Goal: Task Accomplishment & Management: Manage account settings

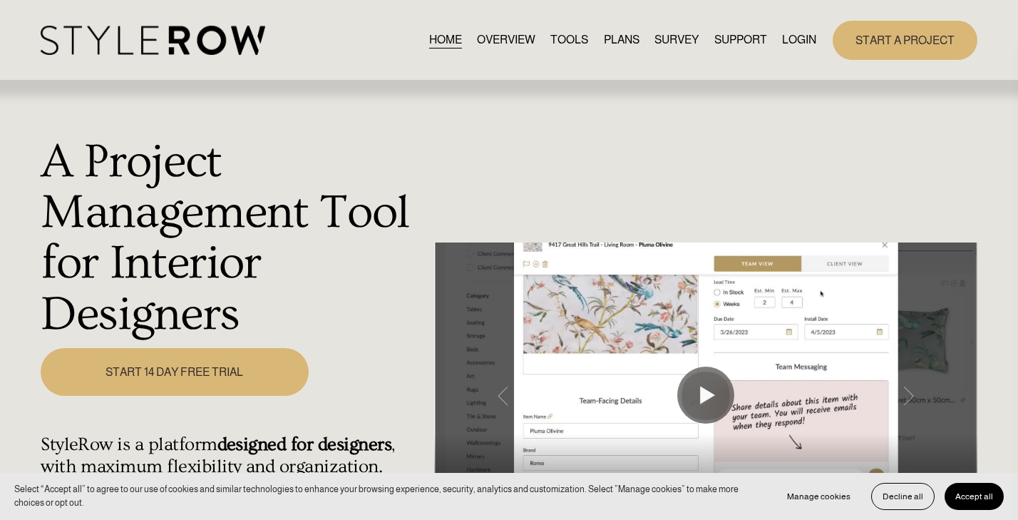
click at [796, 46] on link "LOGIN" at bounding box center [799, 40] width 34 height 19
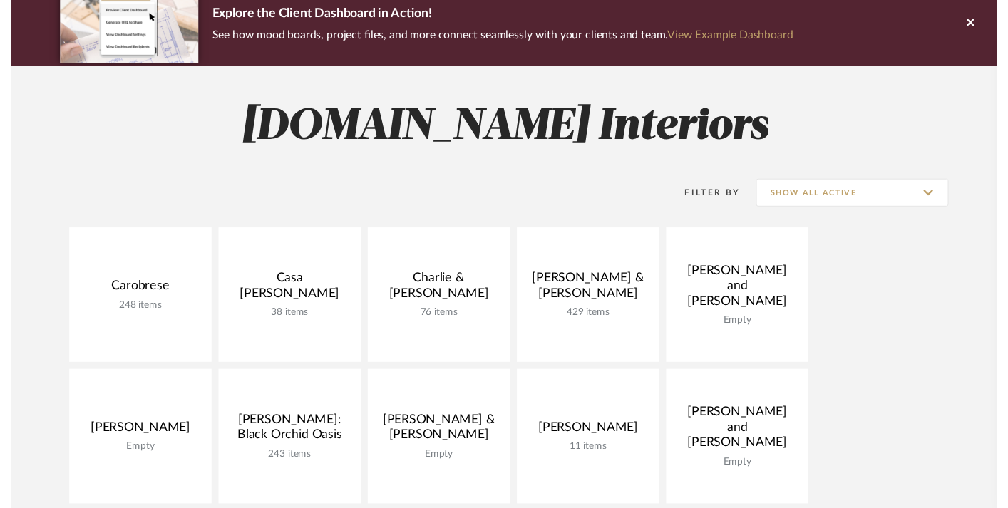
scroll to position [123, 0]
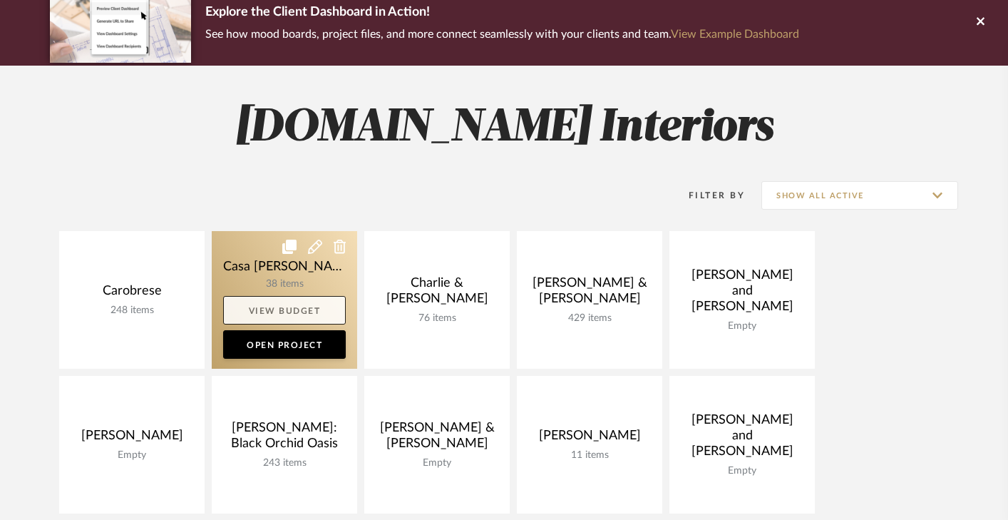
click at [288, 308] on link "View Budget" at bounding box center [284, 310] width 123 height 29
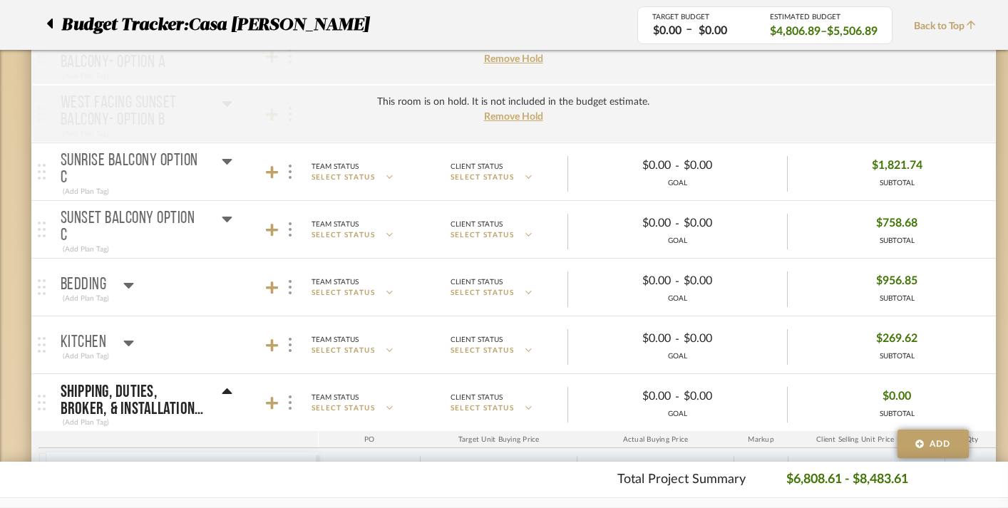
scroll to position [374, 0]
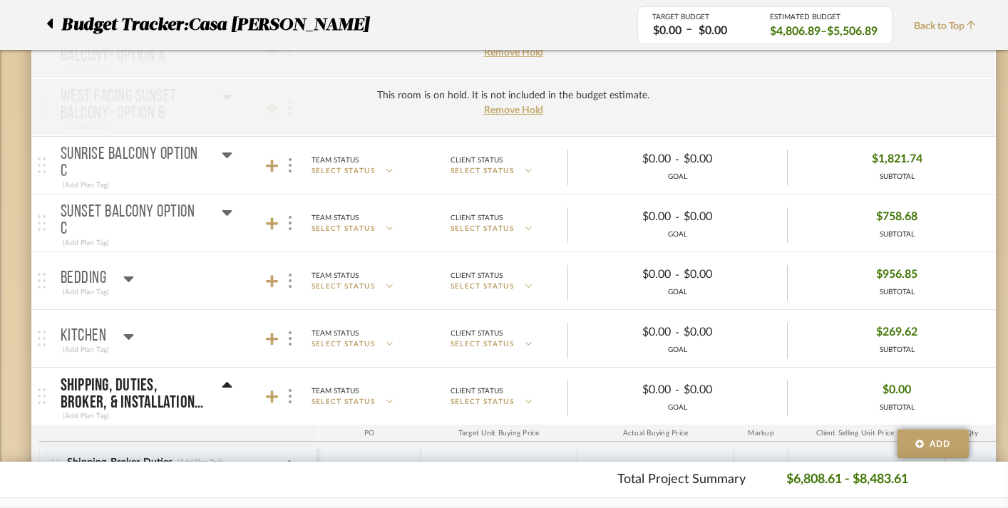
click at [227, 153] on icon at bounding box center [227, 156] width 10 height 6
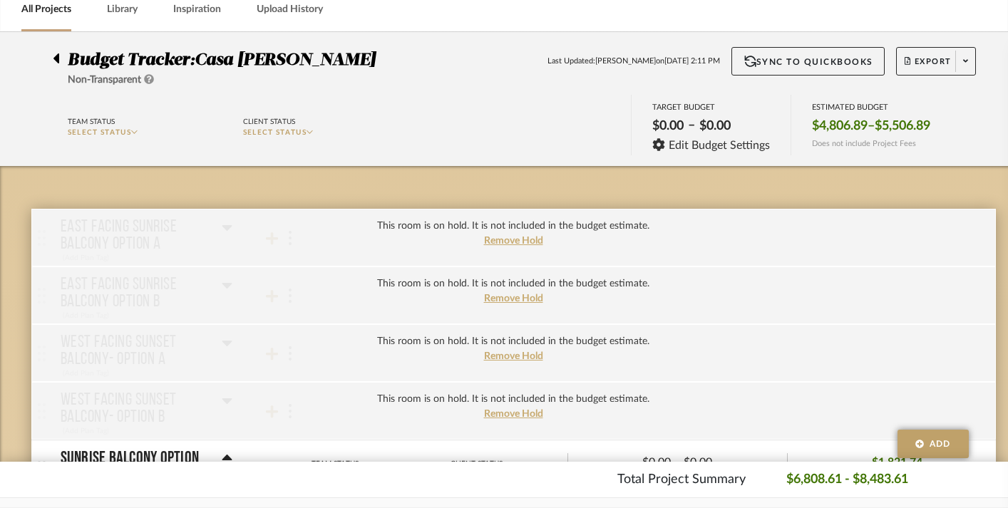
scroll to position [66, 0]
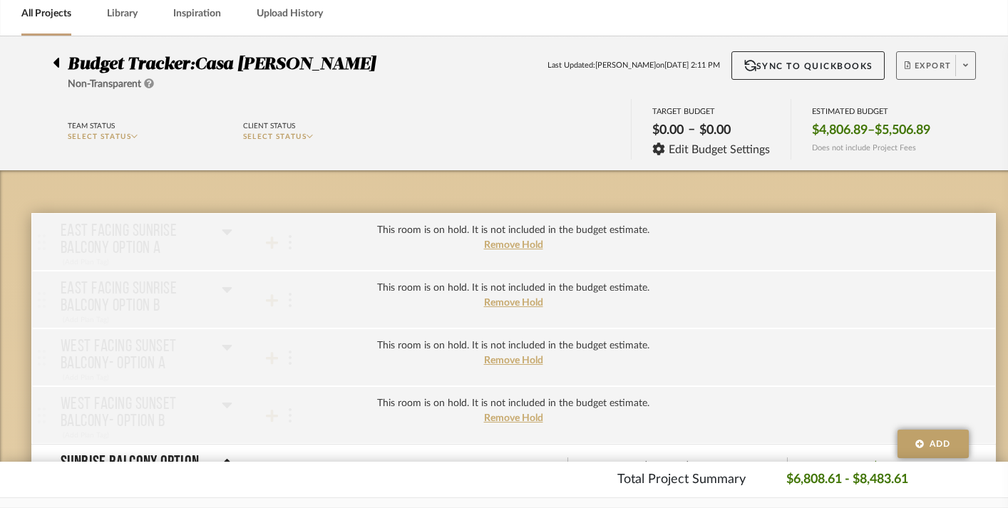
click at [966, 66] on icon at bounding box center [965, 65] width 5 height 3
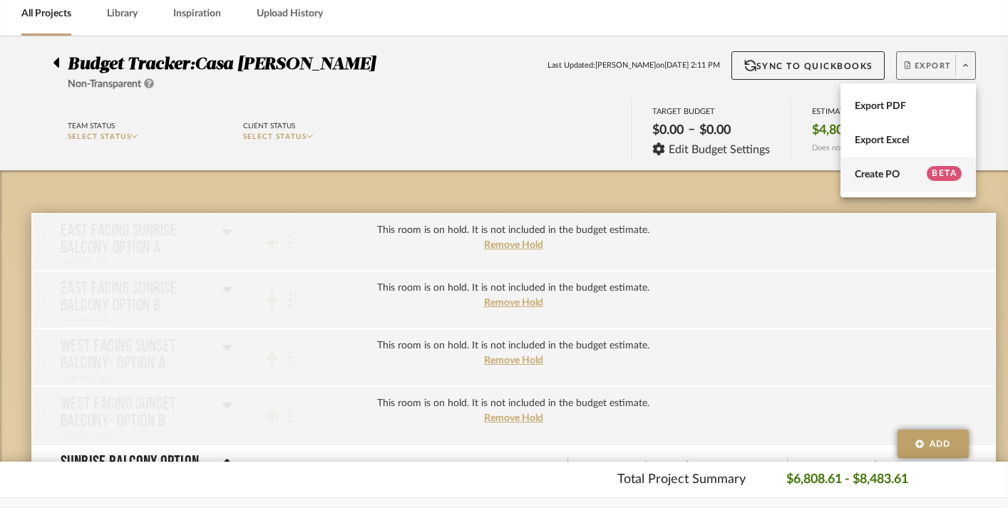
drag, startPoint x: 895, startPoint y: 136, endPoint x: 898, endPoint y: 167, distance: 30.9
click at [898, 167] on div "Export PDF Export Excel Create PO BETA" at bounding box center [907, 140] width 135 height 114
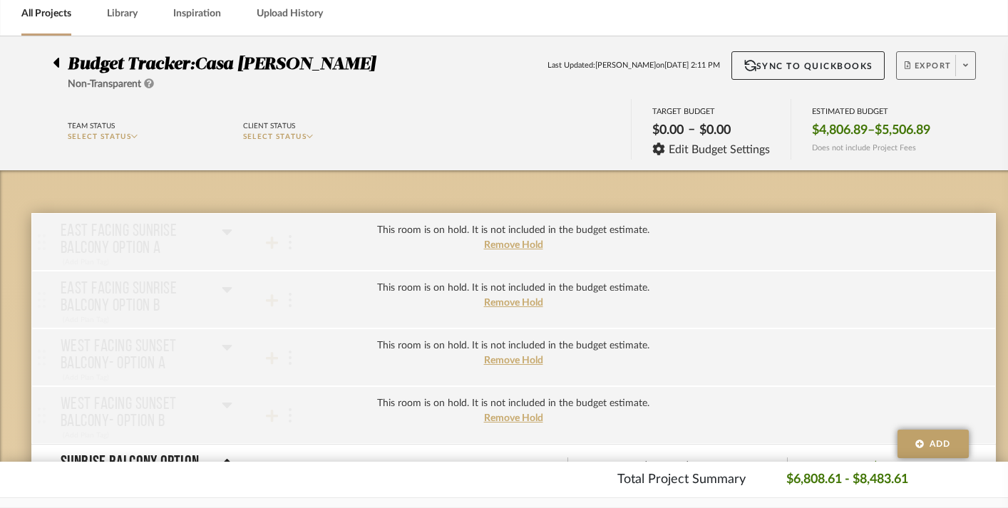
click at [967, 61] on span at bounding box center [965, 65] width 20 height 21
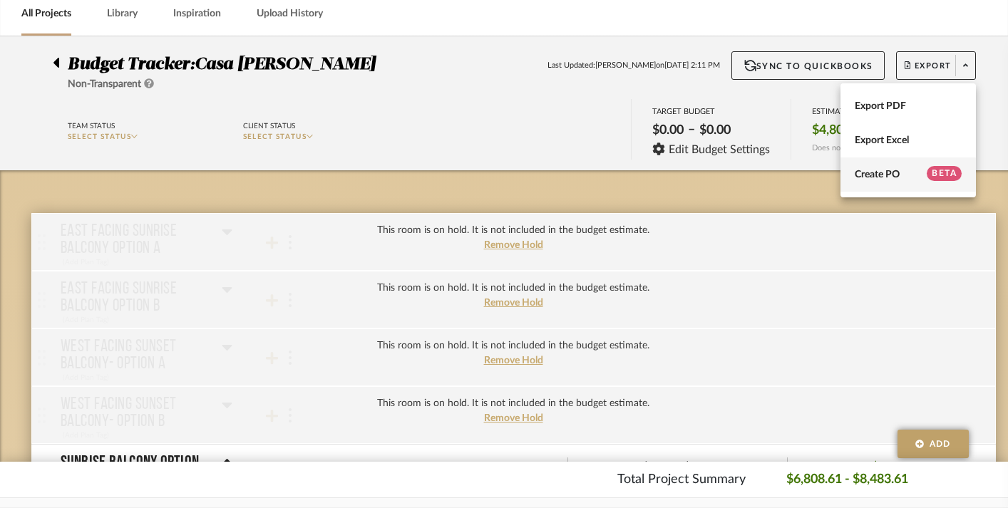
click at [904, 183] on button "Create PO BETA" at bounding box center [907, 175] width 135 height 34
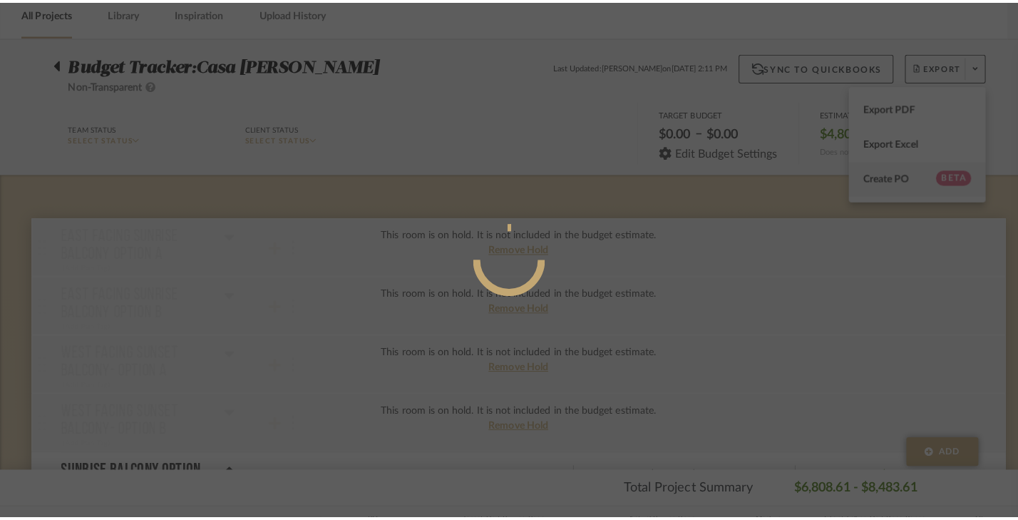
scroll to position [0, 0]
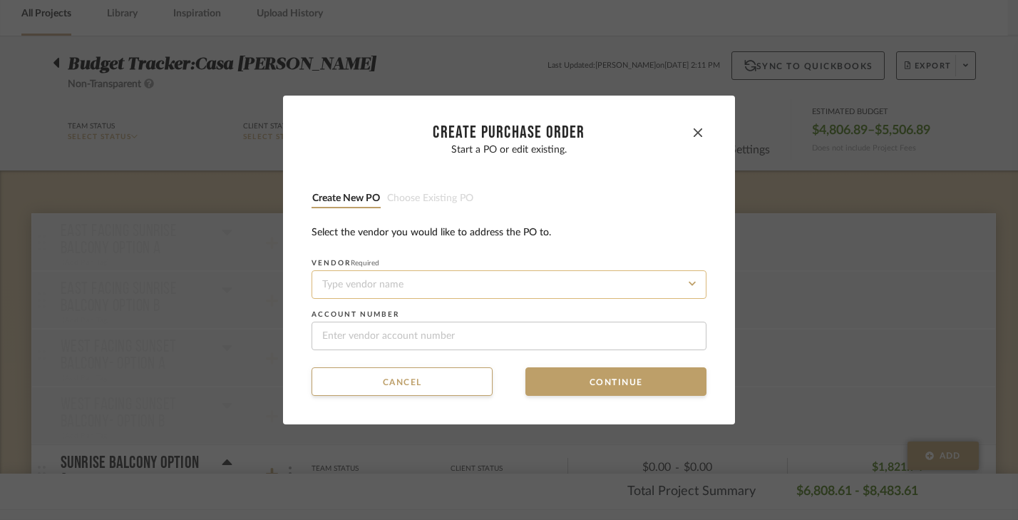
click at [483, 285] on input at bounding box center [508, 284] width 395 height 29
click at [684, 279] on fa-icon at bounding box center [692, 283] width 17 height 17
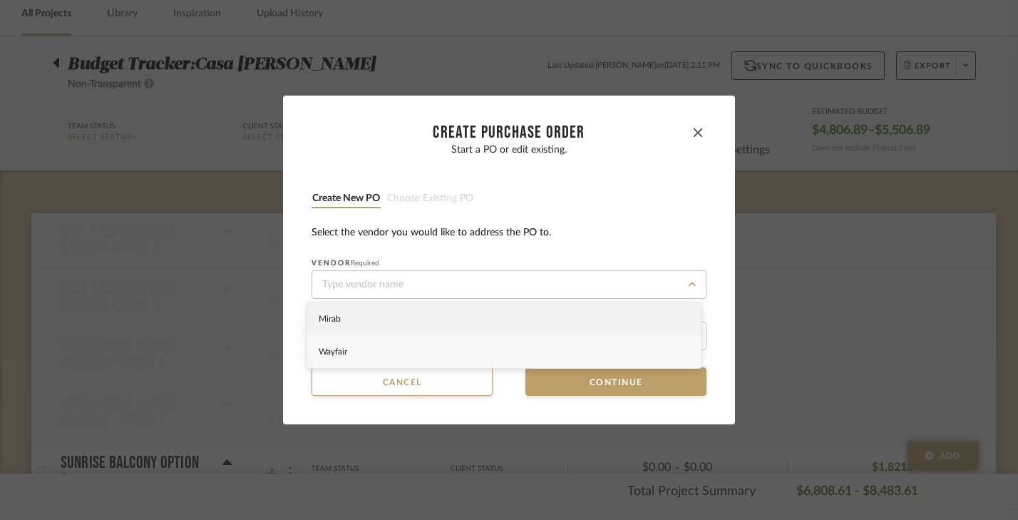
click at [495, 349] on div "Wayfair" at bounding box center [503, 351] width 393 height 33
type input "Wayfair"
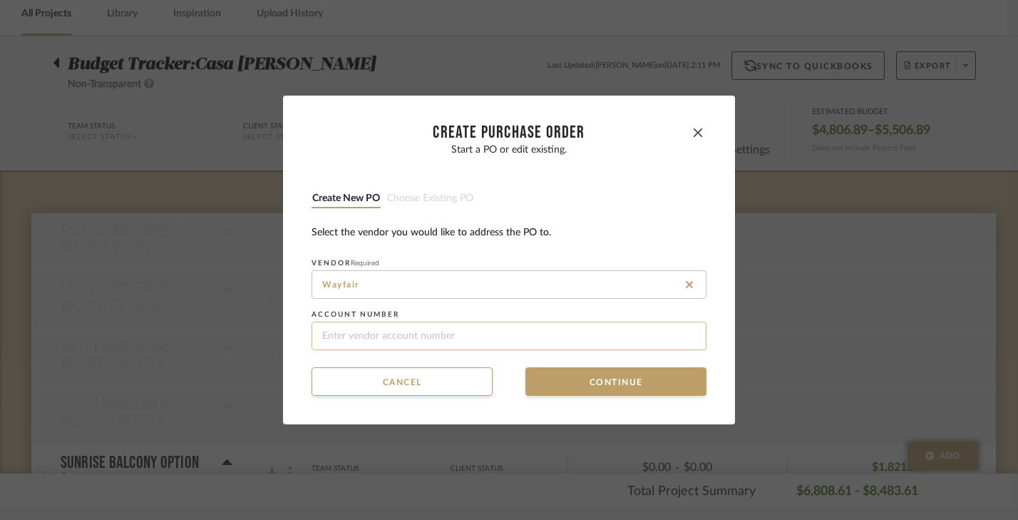
click at [522, 341] on input at bounding box center [508, 335] width 395 height 29
click at [570, 386] on button "Continue" at bounding box center [615, 381] width 181 height 29
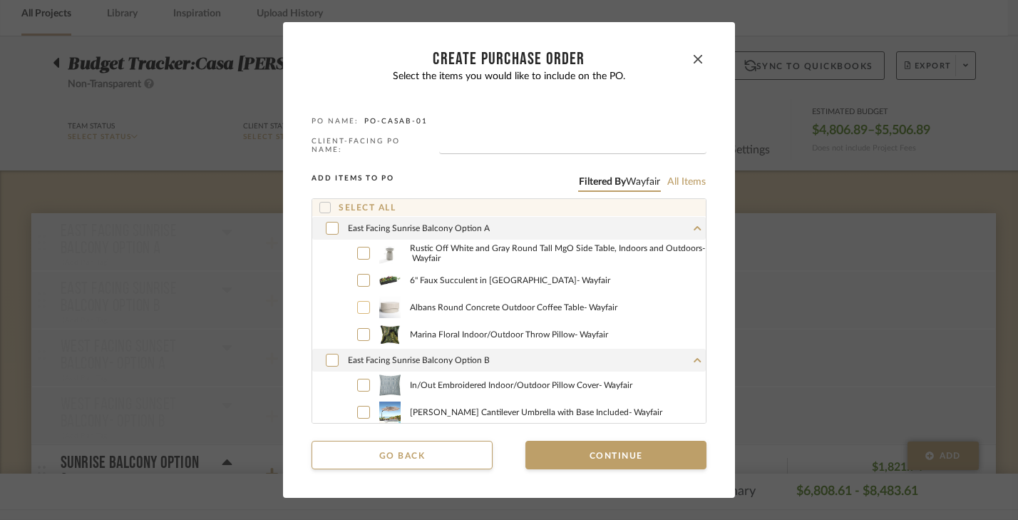
scroll to position [19, 0]
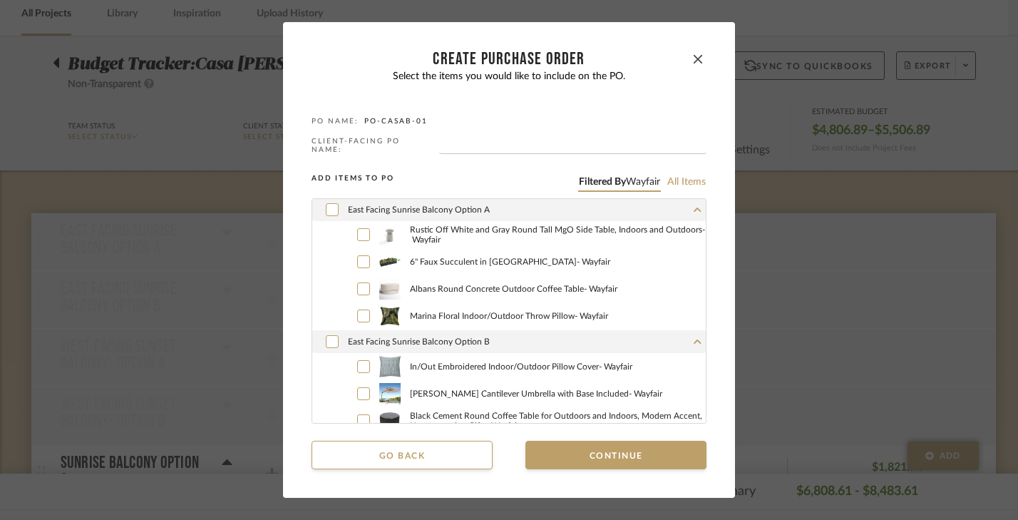
click at [684, 204] on div "East Facing Sunrise Balcony Option A" at bounding box center [508, 209] width 393 height 23
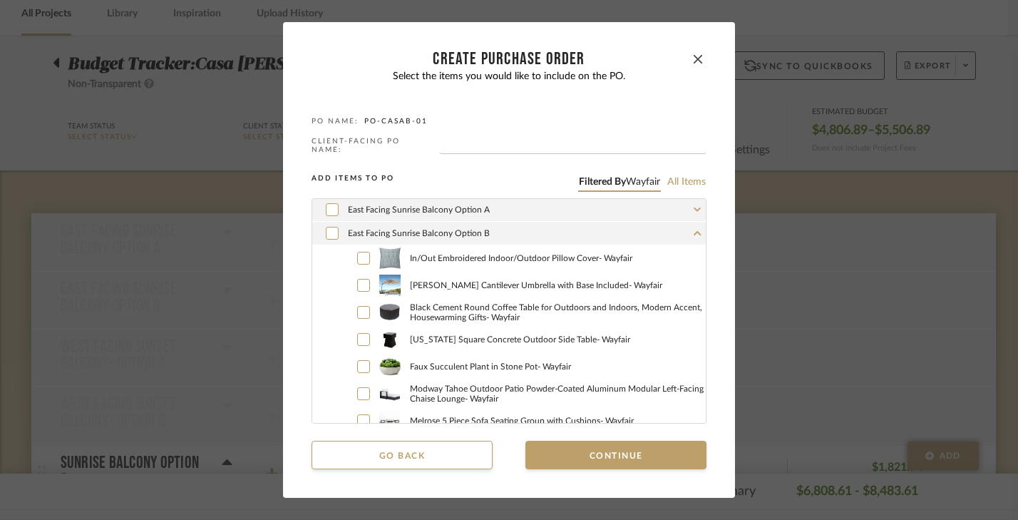
click at [684, 230] on div "East Facing Sunrise Balcony Option B" at bounding box center [508, 233] width 393 height 23
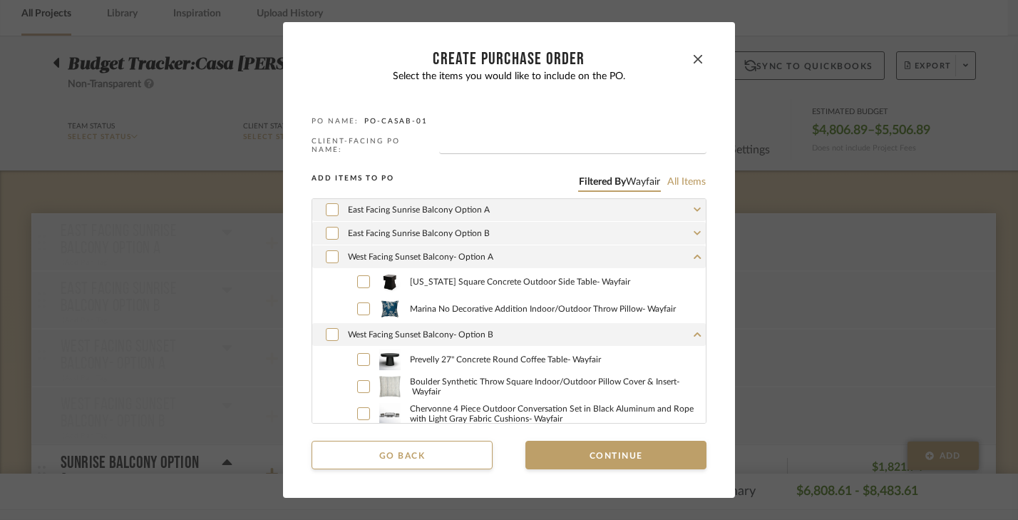
click at [679, 326] on div "West Facing Sunset Balcony- Option B" at bounding box center [508, 334] width 393 height 23
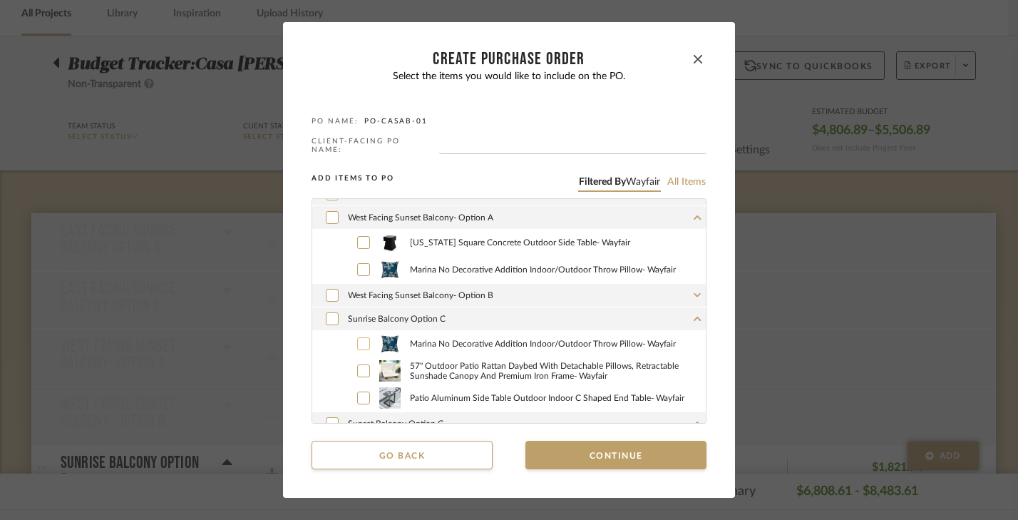
scroll to position [66, 0]
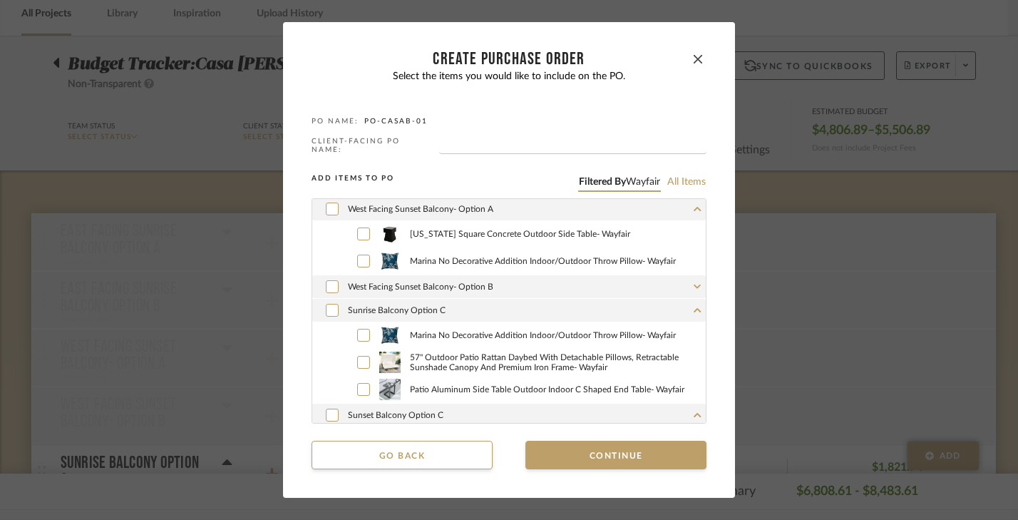
click at [334, 308] on div "Sunrise Balcony Option C" at bounding box center [508, 310] width 393 height 23
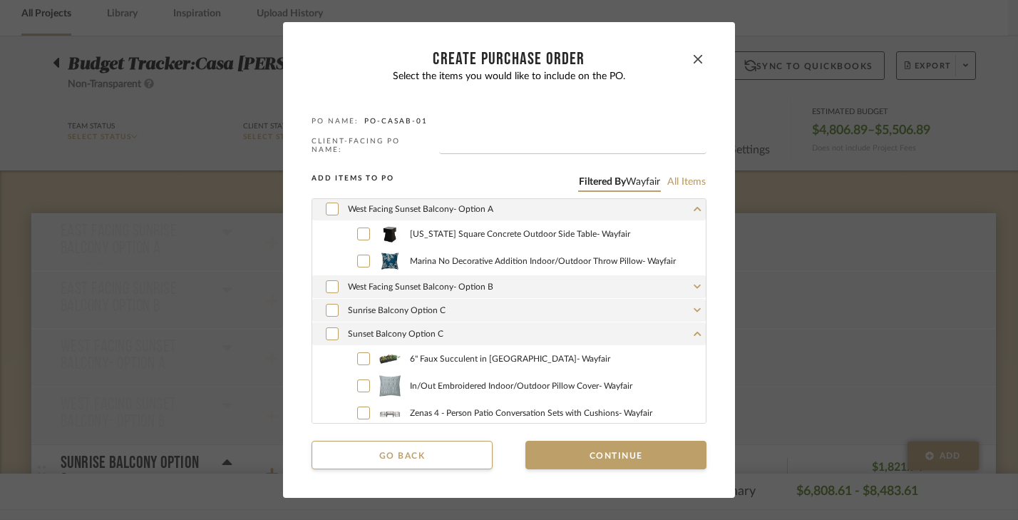
scroll to position [70, 0]
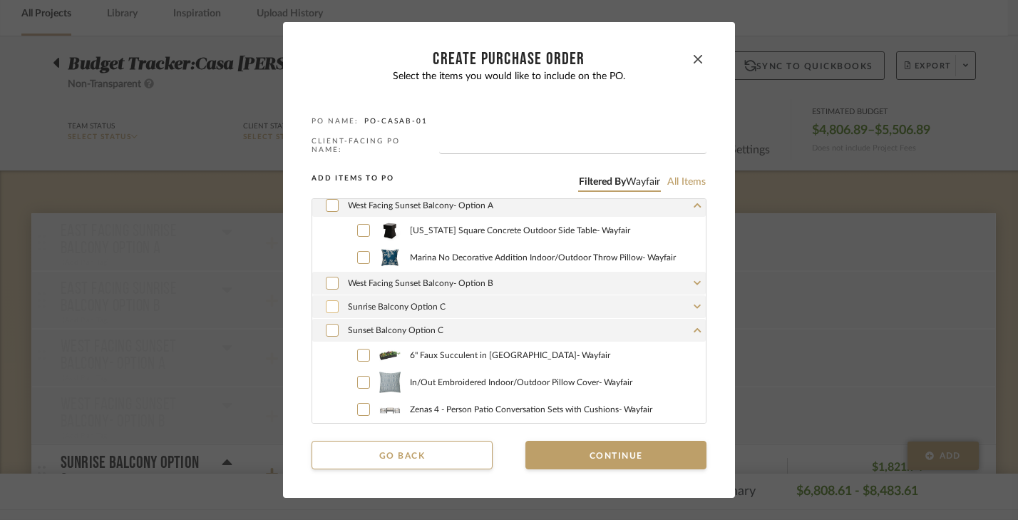
click at [326, 304] on div at bounding box center [332, 306] width 13 height 13
click at [322, 334] on div "Sunset Balcony Option C" at bounding box center [508, 330] width 393 height 23
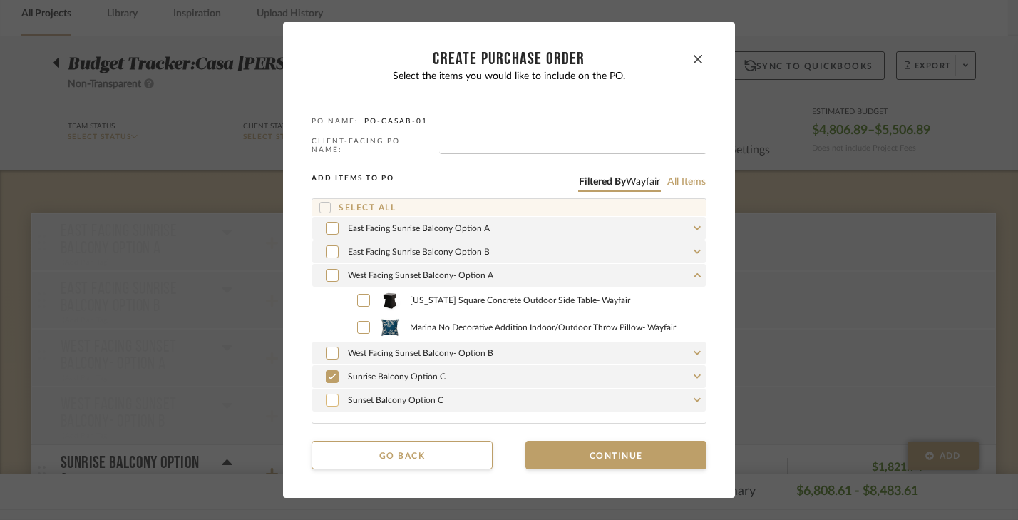
click at [328, 395] on icon at bounding box center [332, 400] width 9 height 10
drag, startPoint x: 567, startPoint y: 441, endPoint x: 547, endPoint y: 371, distance: 72.6
click at [547, 372] on mat-dialog-content "CREATE Purchase order Select the items you would like to include on the PO. PO …" at bounding box center [508, 260] width 395 height 418
click at [601, 457] on button "Continue" at bounding box center [615, 454] width 181 height 29
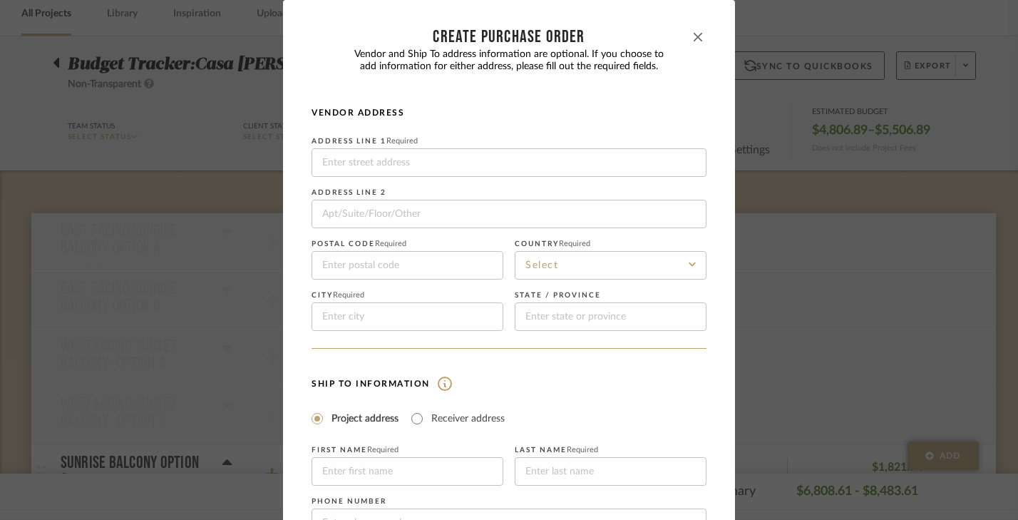
click at [691, 31] on button "button" at bounding box center [697, 37] width 17 height 17
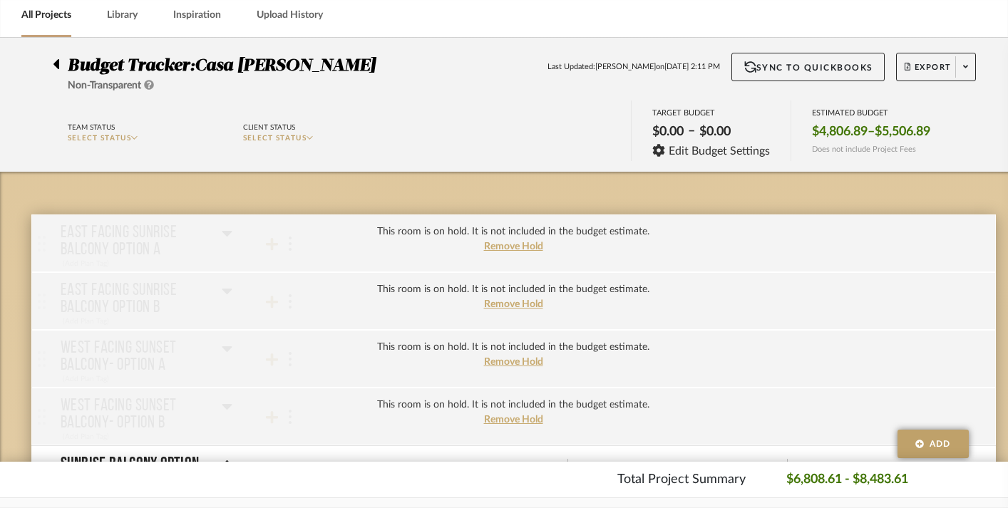
scroll to position [45, 0]
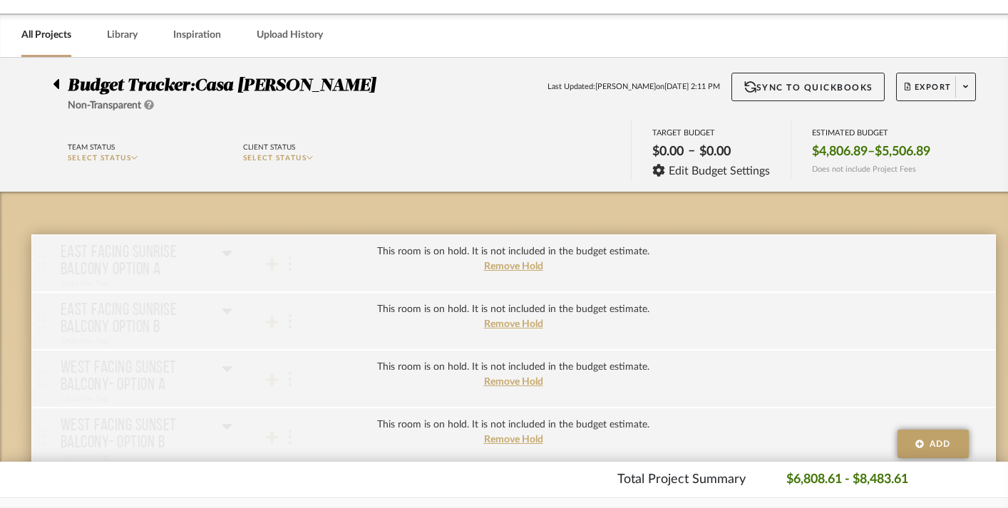
click at [966, 91] on fa-icon at bounding box center [965, 87] width 5 height 8
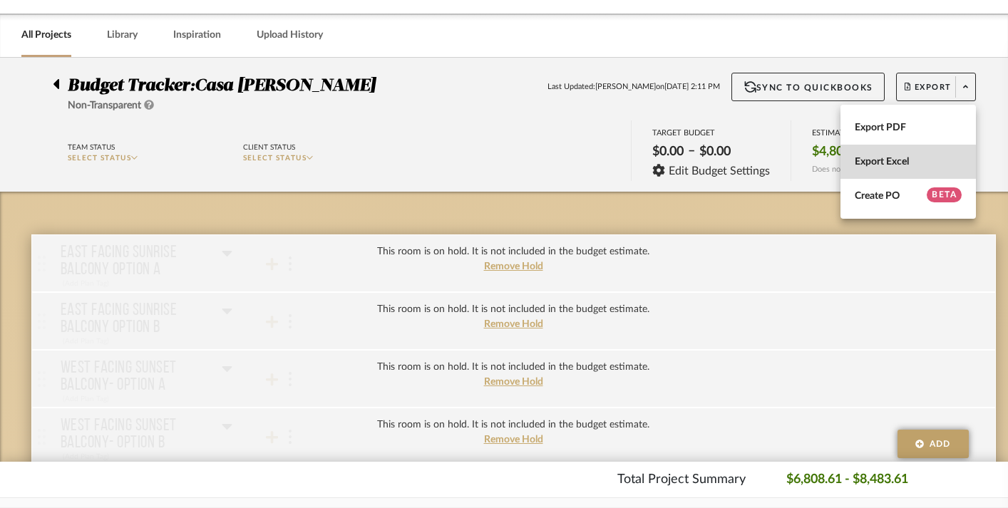
click at [906, 165] on span "Export Excel" at bounding box center [908, 161] width 107 height 12
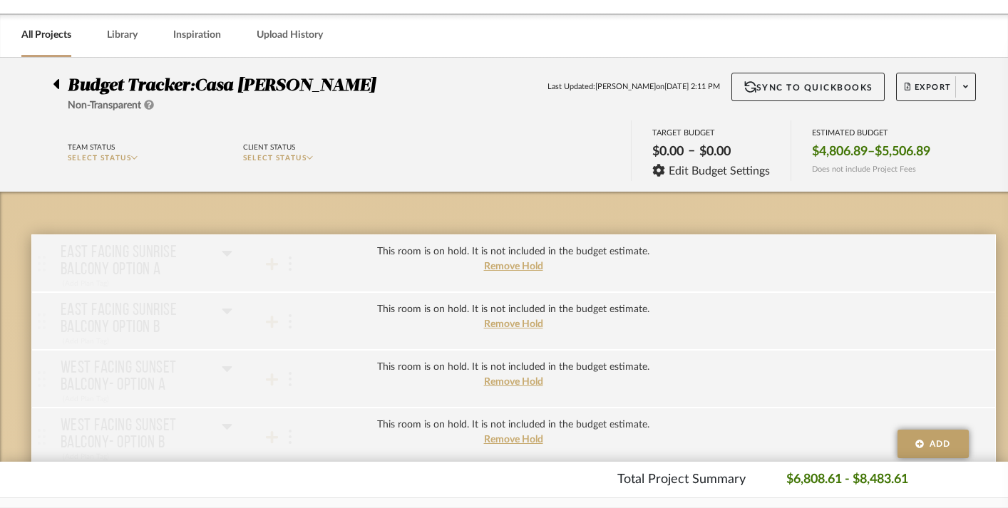
click at [973, 149] on div "Team Status SELECT STATUS Client Status SELECT STATUS TARGET BUDGET $0.00 – $0.…" at bounding box center [513, 152] width 964 height 64
click at [59, 85] on div at bounding box center [60, 81] width 15 height 17
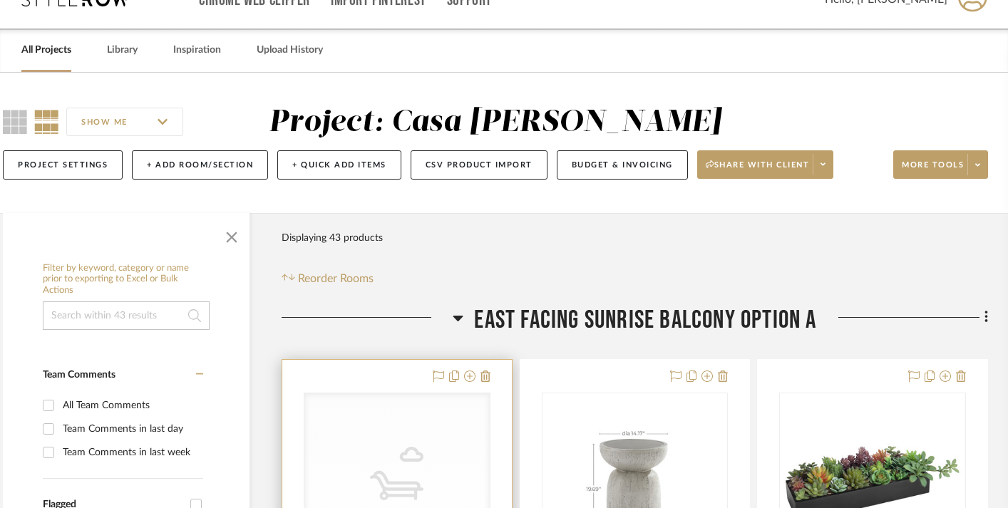
scroll to position [29, 19]
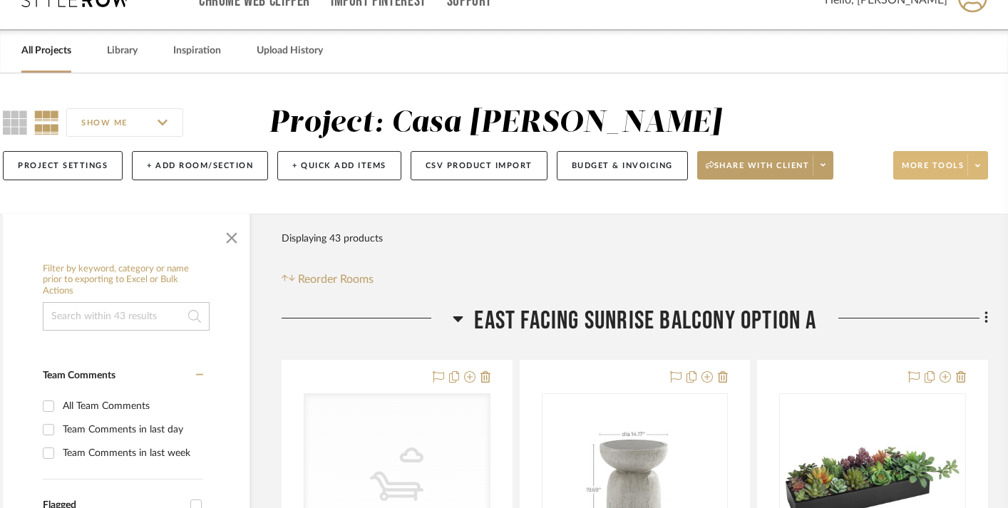
click at [977, 166] on icon at bounding box center [977, 165] width 5 height 3
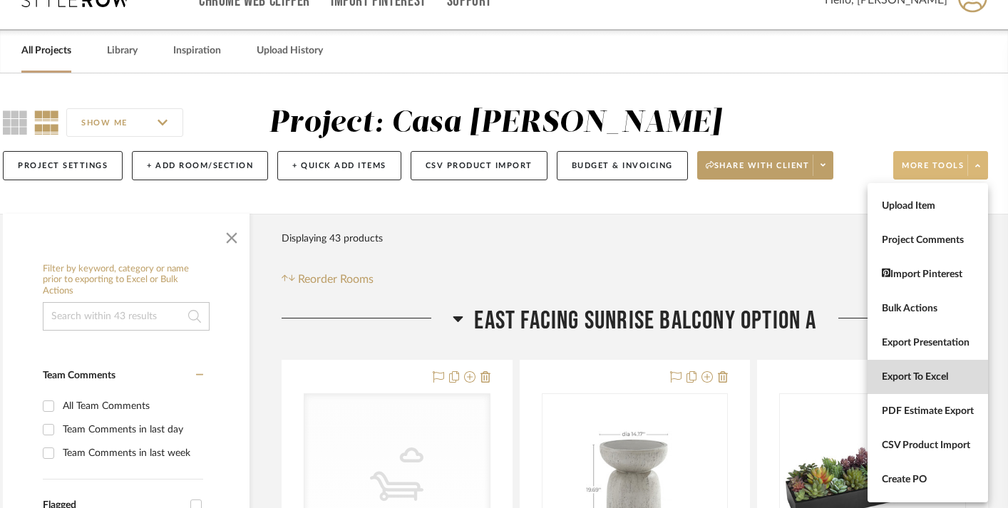
click at [897, 386] on button "Export To Excel" at bounding box center [927, 377] width 120 height 34
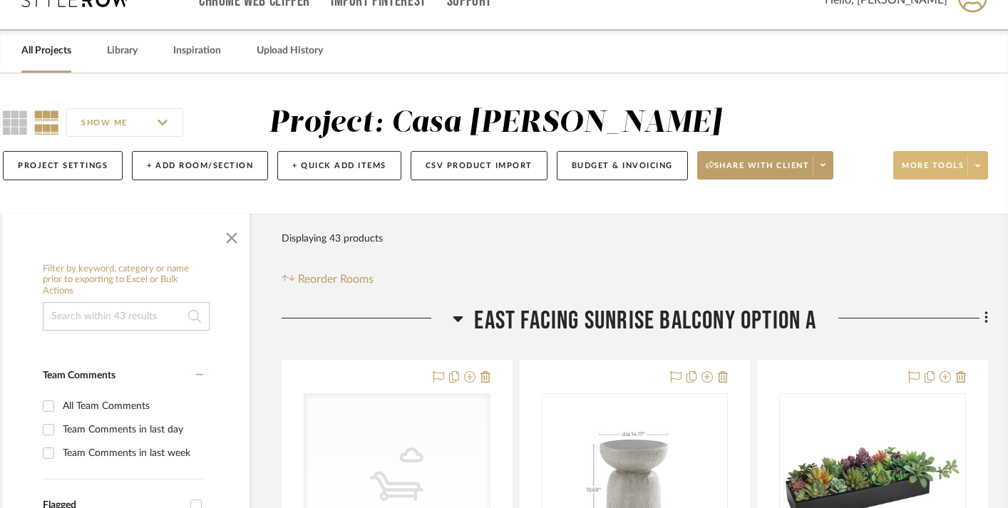
click at [870, 269] on div "Filter Products Displaying 43 products Reorder Rooms" at bounding box center [635, 256] width 706 height 63
click at [977, 173] on span at bounding box center [977, 165] width 20 height 21
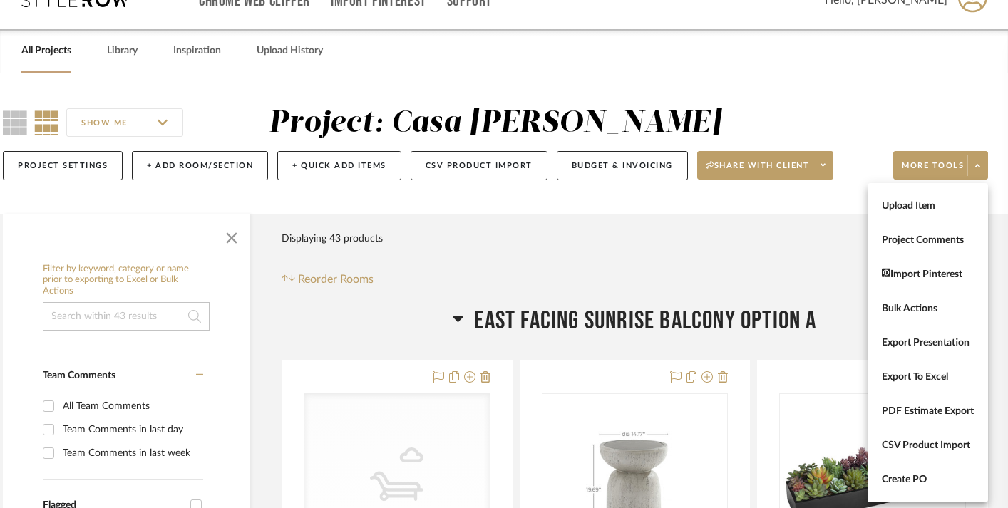
click at [670, 267] on div at bounding box center [504, 254] width 1008 height 508
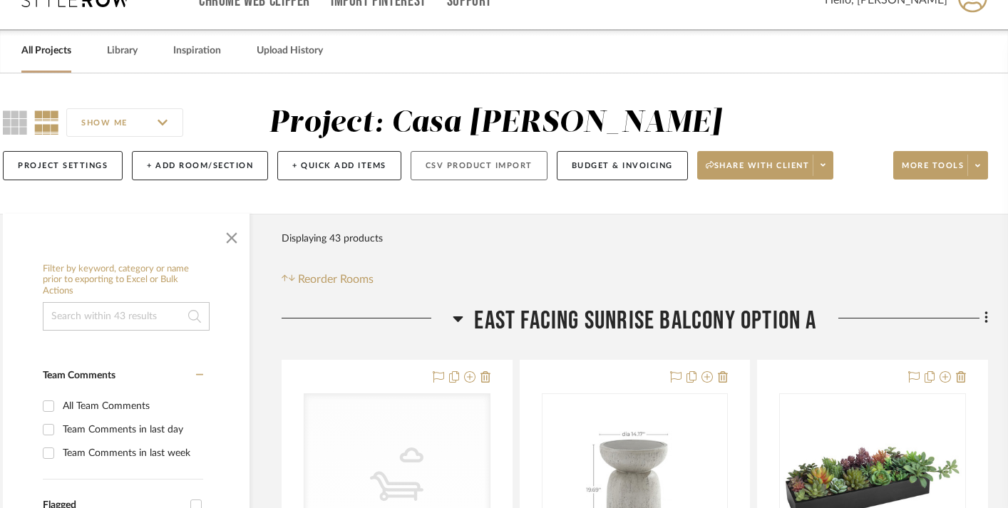
click at [459, 167] on button "CSV Product Import" at bounding box center [479, 165] width 137 height 29
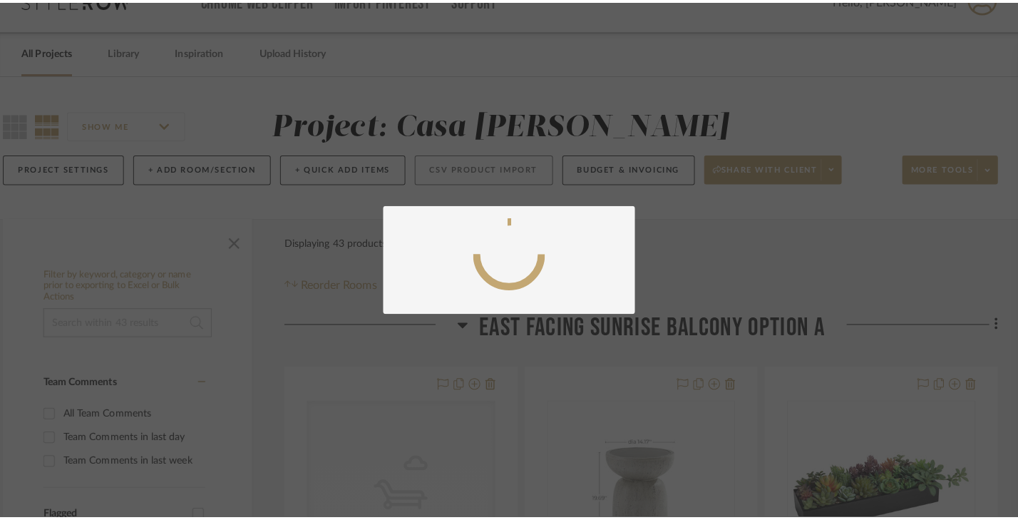
scroll to position [0, 0]
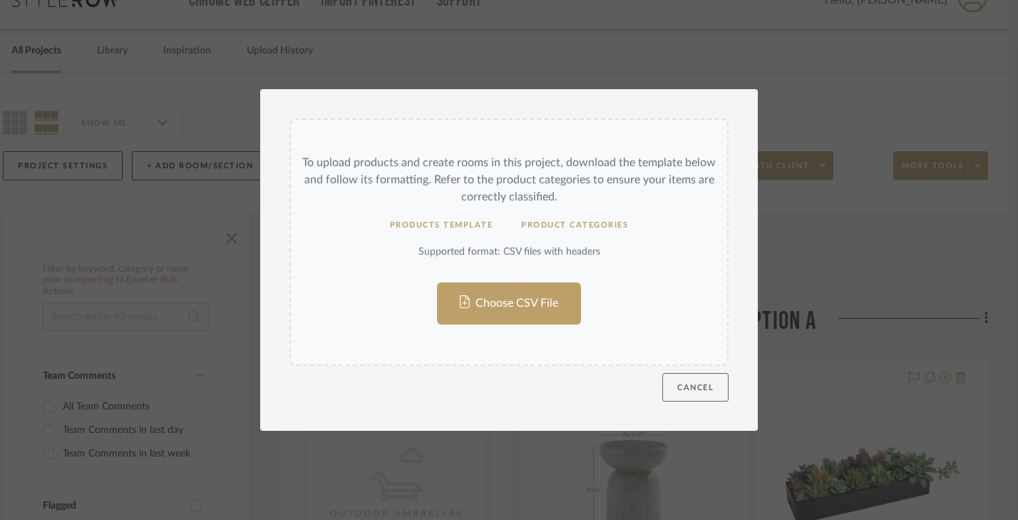
click at [681, 380] on button "Cancel" at bounding box center [695, 387] width 66 height 29
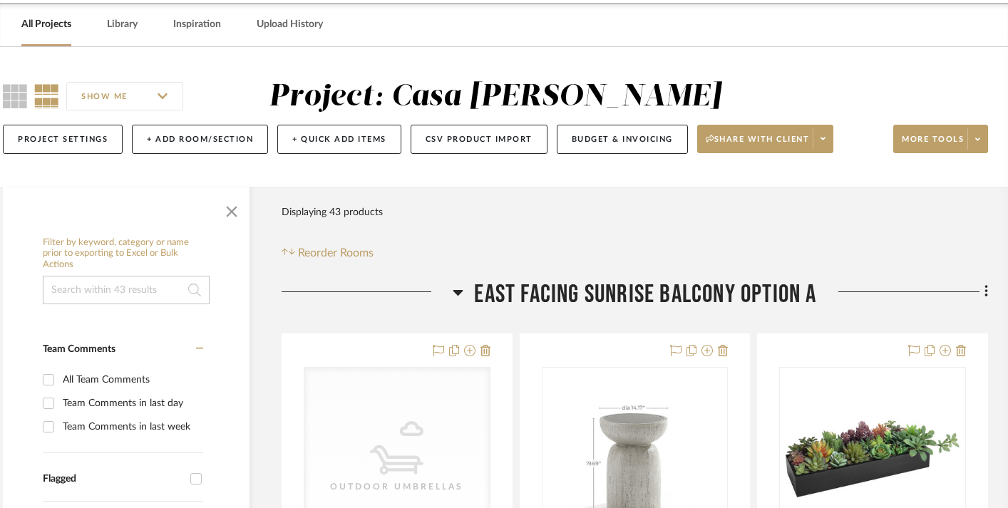
scroll to position [0, 19]
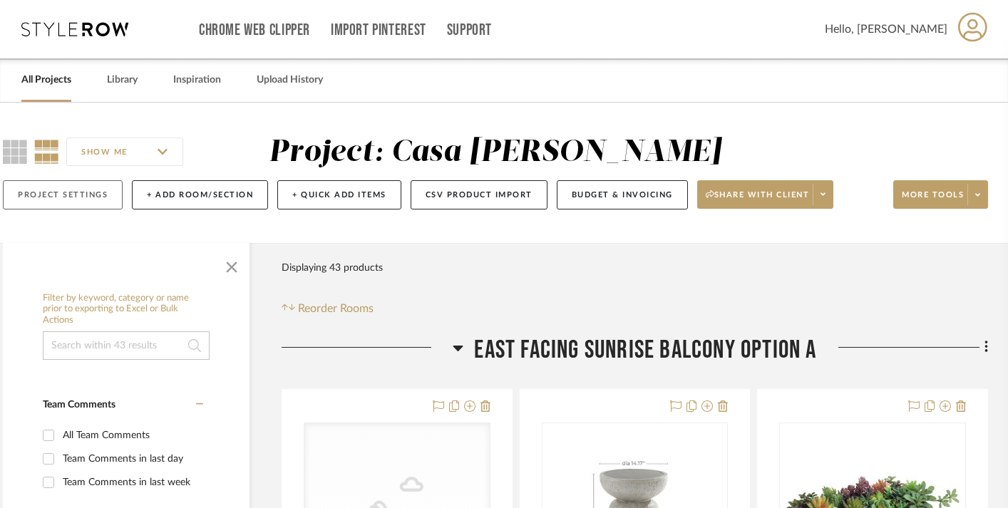
click at [30, 200] on button "Project Settings" at bounding box center [63, 194] width 120 height 29
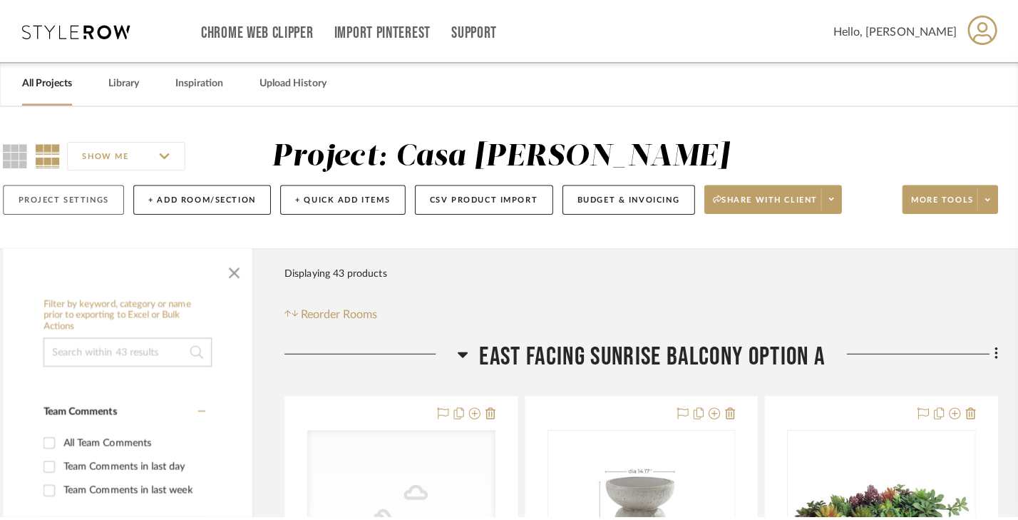
scroll to position [0, 0]
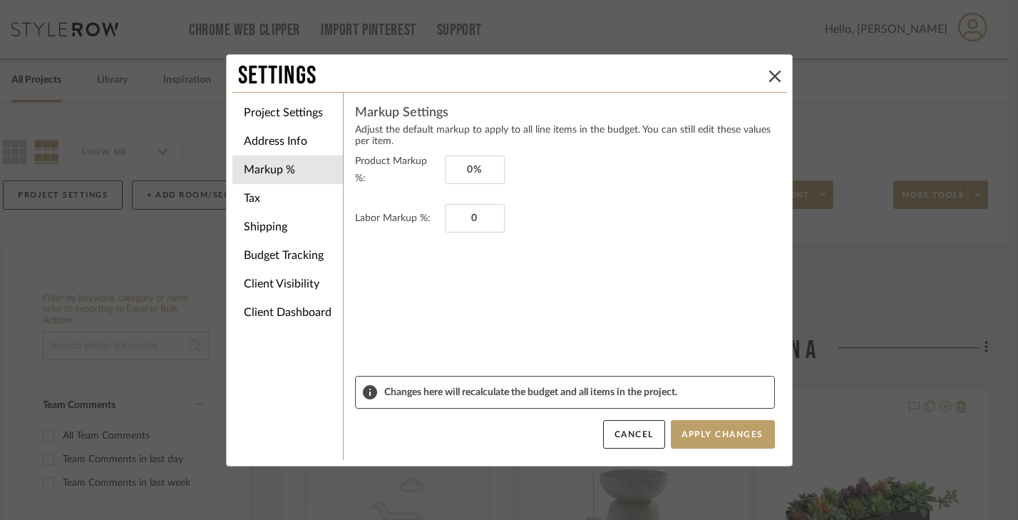
type input "0%"
click at [585, 275] on form "Product Markup %: 0% Labor Markup %: 0%" at bounding box center [565, 264] width 420 height 223
click at [718, 439] on button "Apply Changes" at bounding box center [723, 434] width 104 height 29
click at [716, 440] on button "Apply Changes" at bounding box center [723, 434] width 104 height 29
click at [722, 433] on button "Apply Changes" at bounding box center [723, 434] width 104 height 29
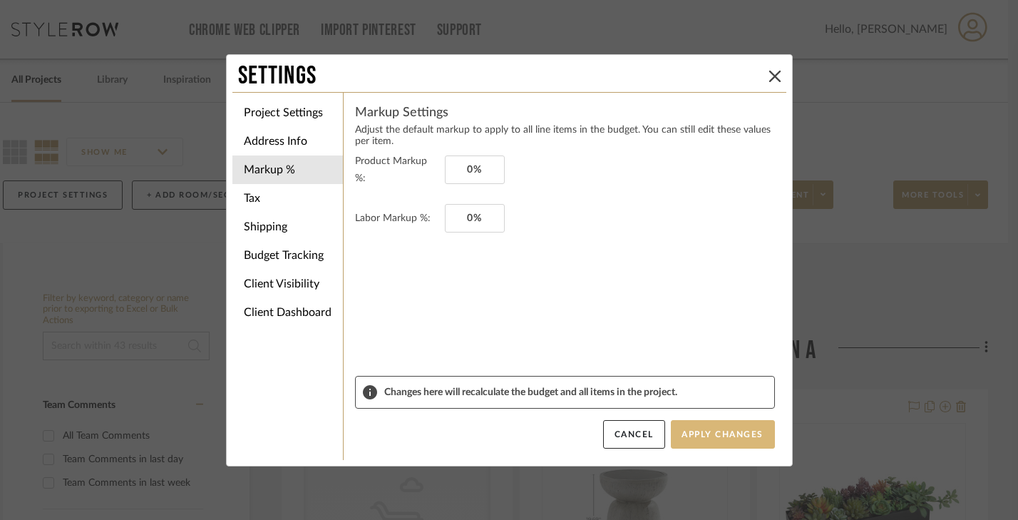
click at [726, 427] on button "Apply Changes" at bounding box center [723, 434] width 104 height 29
click at [771, 76] on icon at bounding box center [774, 76] width 11 height 11
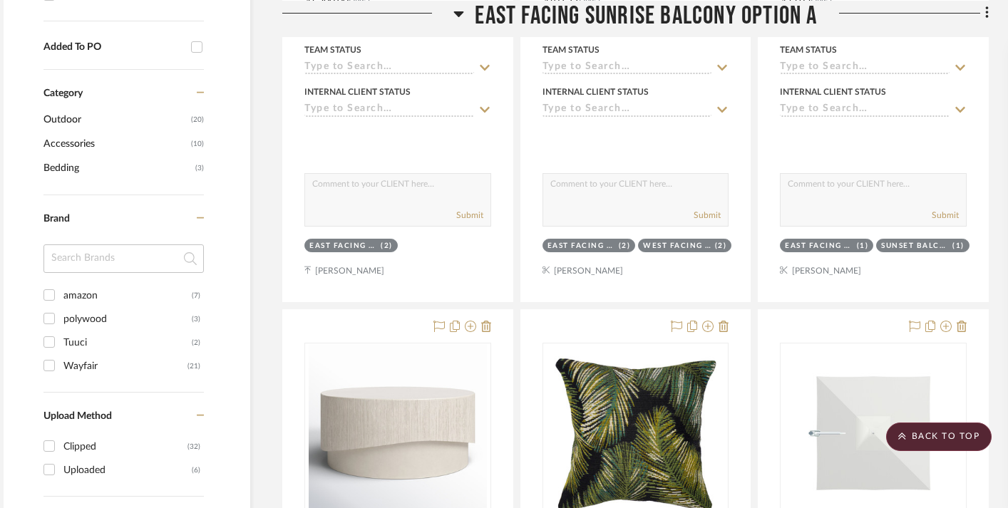
scroll to position [713, 18]
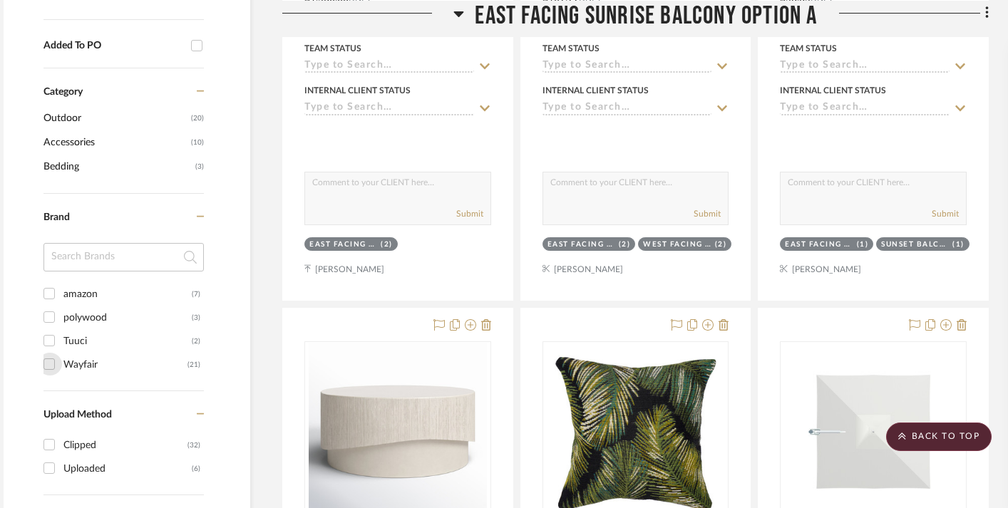
click at [46, 364] on input "Wayfair (21)" at bounding box center [49, 364] width 23 height 23
checkbox input "true"
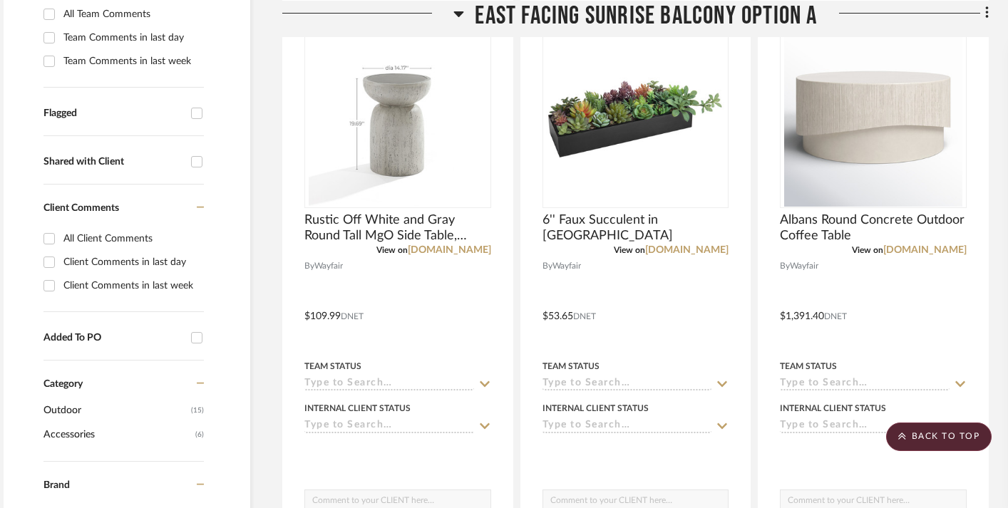
scroll to position [0, 18]
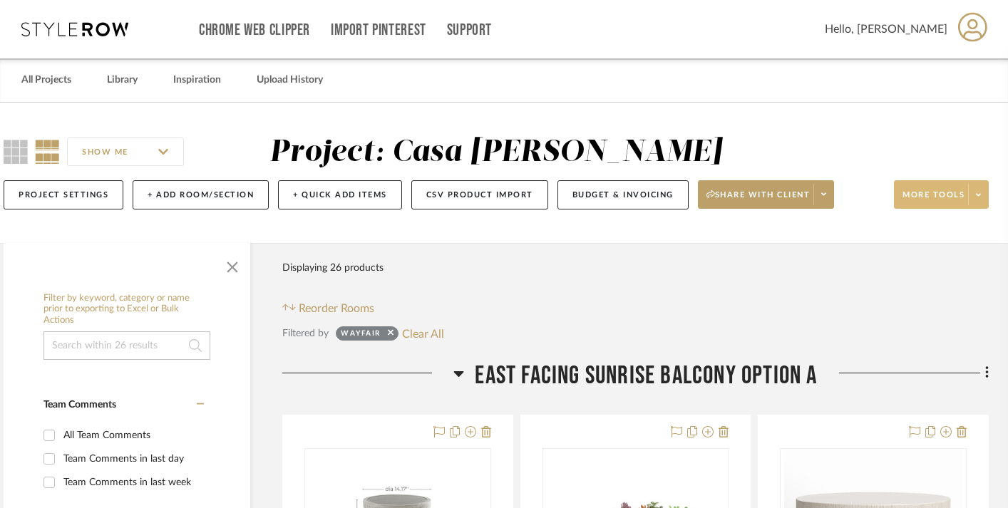
click at [981, 200] on span at bounding box center [978, 194] width 20 height 21
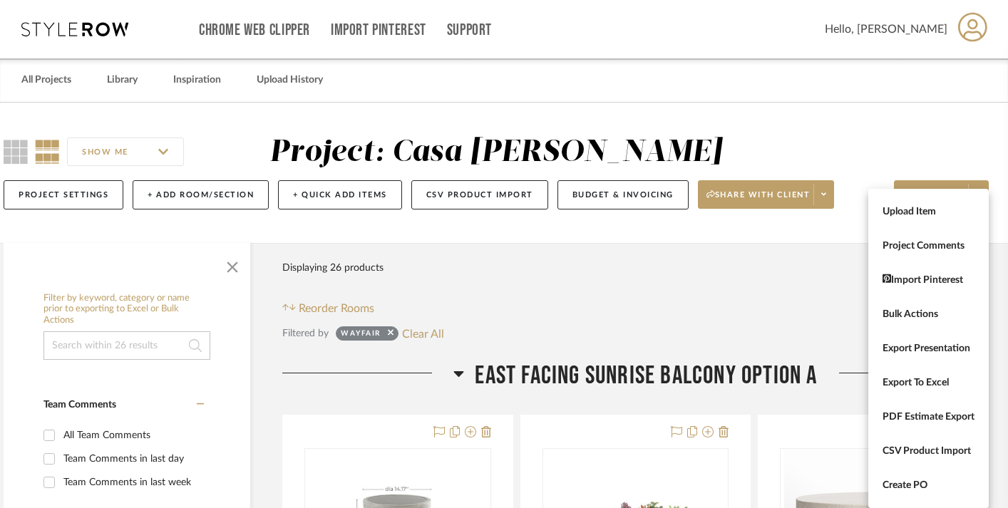
click at [604, 320] on div at bounding box center [504, 254] width 1008 height 508
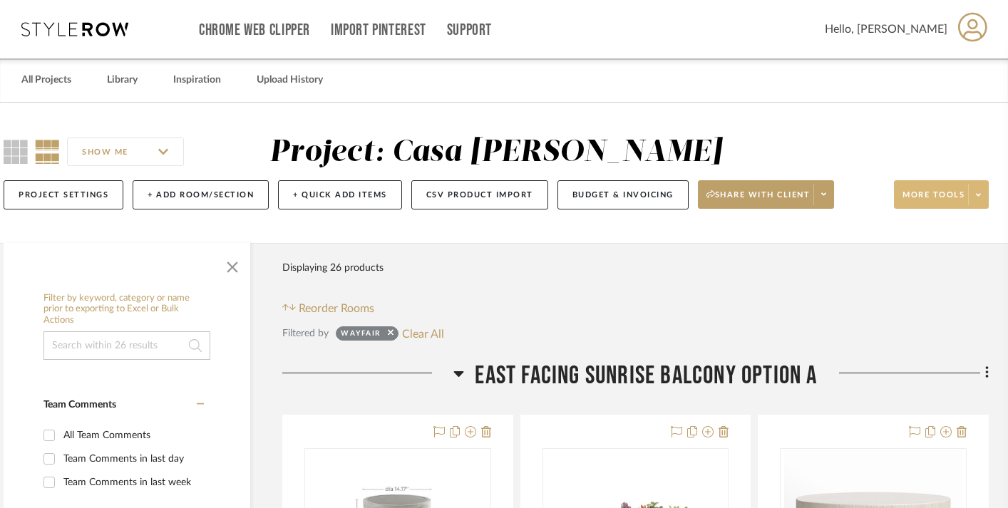
click at [982, 198] on span at bounding box center [978, 194] width 20 height 21
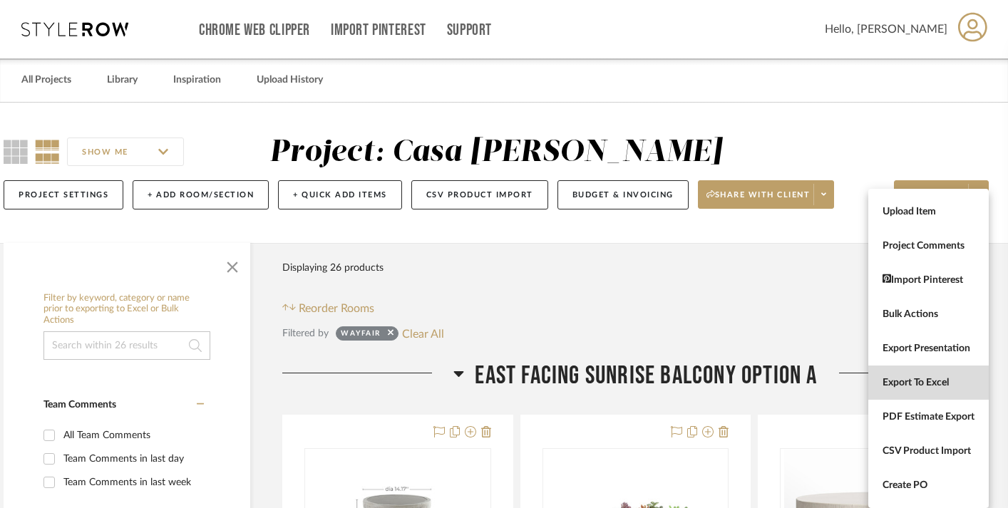
click at [900, 381] on span "Export To Excel" at bounding box center [928, 383] width 92 height 12
